Goal: Transaction & Acquisition: Purchase product/service

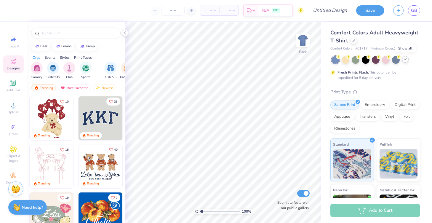
click at [404, 58] on icon at bounding box center [405, 59] width 5 height 5
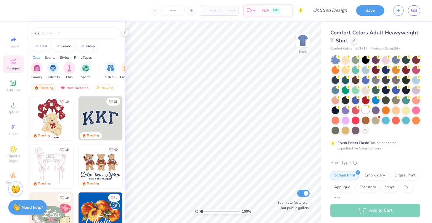
click at [365, 111] on div at bounding box center [365, 110] width 8 height 8
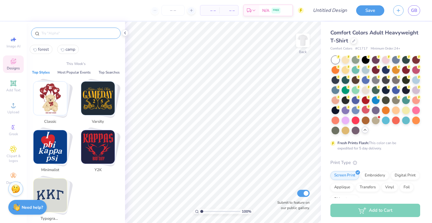
click at [58, 34] on input "text" at bounding box center [79, 33] width 76 height 6
click at [44, 47] on span "forest" at bounding box center [43, 49] width 11 height 6
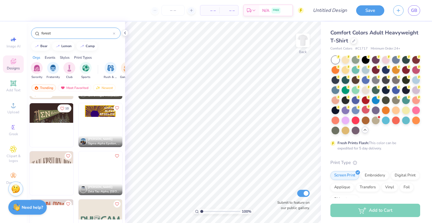
scroll to position [14, 0]
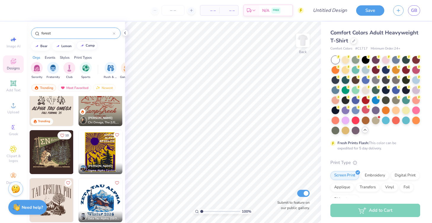
click at [86, 44] on div "camp" at bounding box center [90, 45] width 9 height 3
type input "camp"
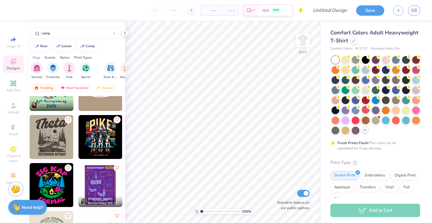
scroll to position [226, 0]
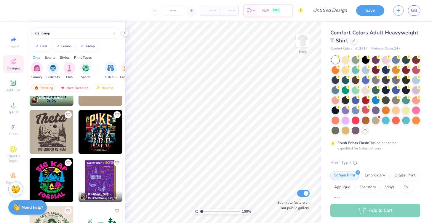
click at [46, 130] on img at bounding box center [52, 132] width 44 height 44
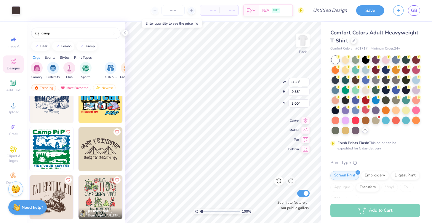
scroll to position [401, 0]
click at [354, 41] on icon at bounding box center [353, 40] width 3 height 3
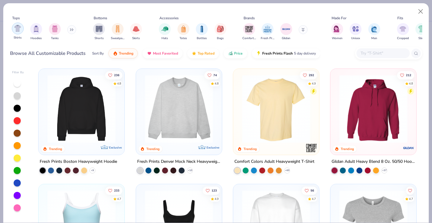
click at [19, 28] on img "filter for Shirts" at bounding box center [17, 28] width 7 height 7
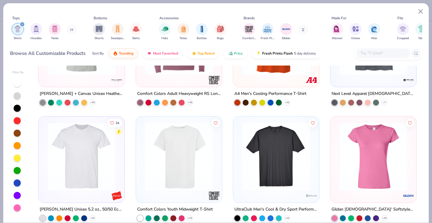
scroll to position [571, 0]
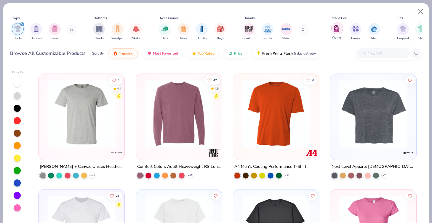
click at [339, 25] on img "filter for Women" at bounding box center [336, 28] width 7 height 7
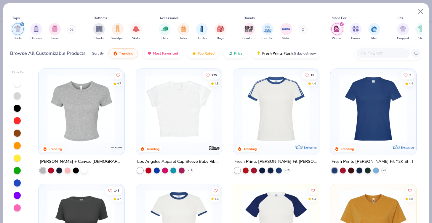
click at [302, 27] on button at bounding box center [302, 29] width 9 height 9
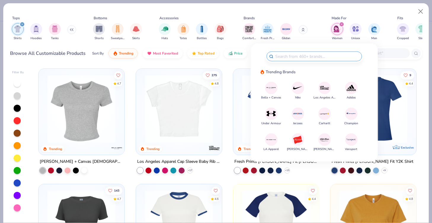
click at [321, 83] on img at bounding box center [324, 88] width 10 height 10
